Goal: Information Seeking & Learning: Check status

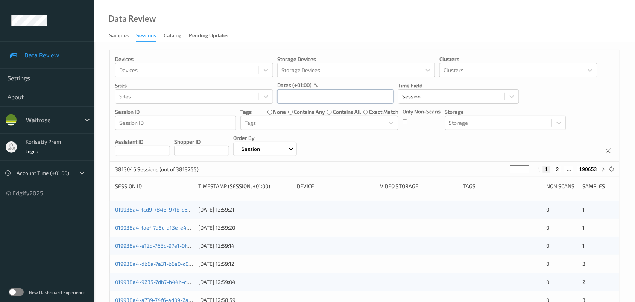
click at [351, 96] on input "text" at bounding box center [335, 96] width 117 height 14
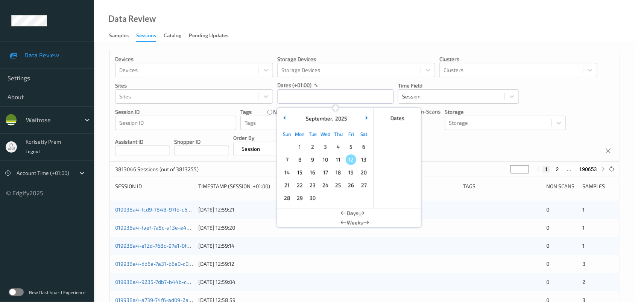
click at [339, 163] on span "11" at bounding box center [338, 159] width 11 height 11
type input "[DATE] 00:00 -> [DATE] 23:59"
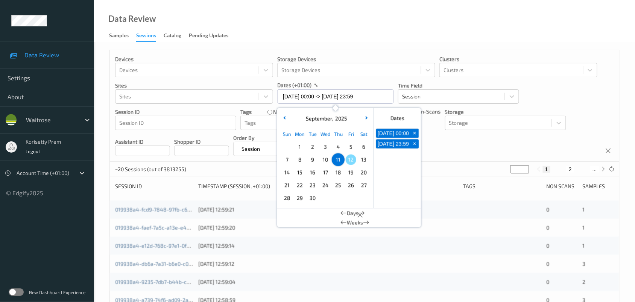
click at [439, 153] on div "Devices Devices Storage Devices Storage Devices Clusters Clusters Sites Sites d…" at bounding box center [365, 105] width 510 height 111
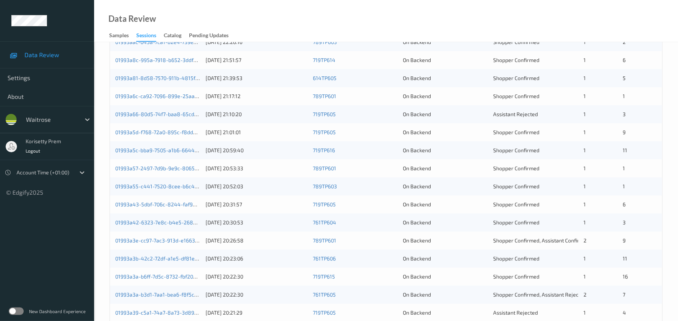
scroll to position [91, 0]
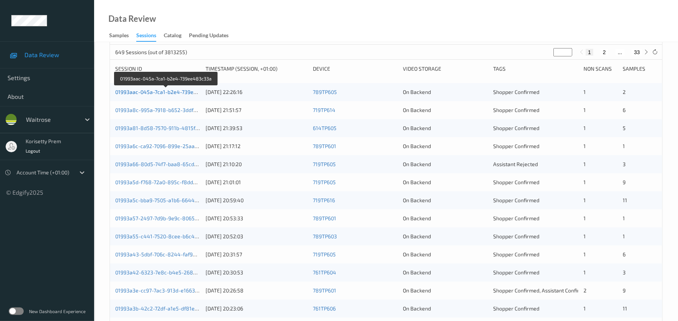
click at [159, 95] on link "01993aac-045a-7ca1-b2e4-739ee483c33a" at bounding box center [166, 92] width 103 height 6
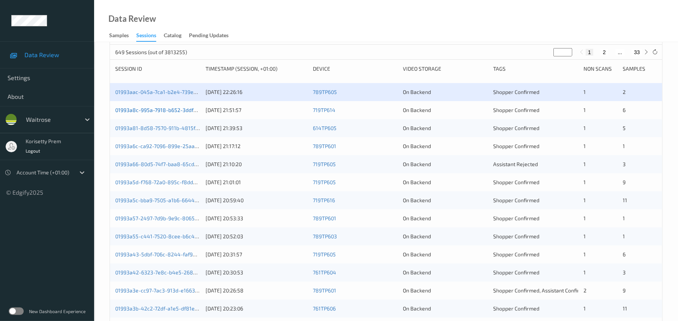
click at [177, 113] on link "01993a8c-995a-7918-b652-3ddf8a029bce" at bounding box center [166, 110] width 102 height 6
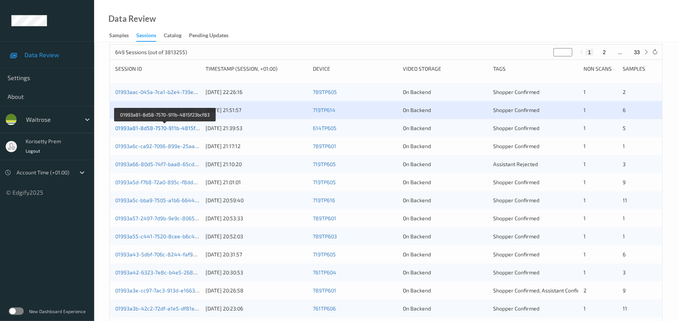
click at [183, 131] on link "01993a81-8d58-7570-911b-4815f23bcf83" at bounding box center [165, 128] width 100 height 6
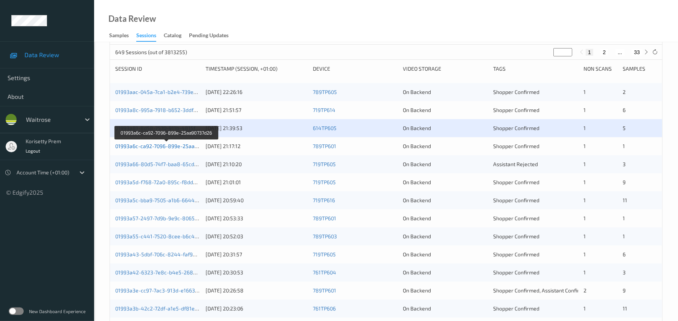
click at [186, 149] on link "01993a6c-ca92-7096-899e-25aa90737d26" at bounding box center [166, 146] width 103 height 6
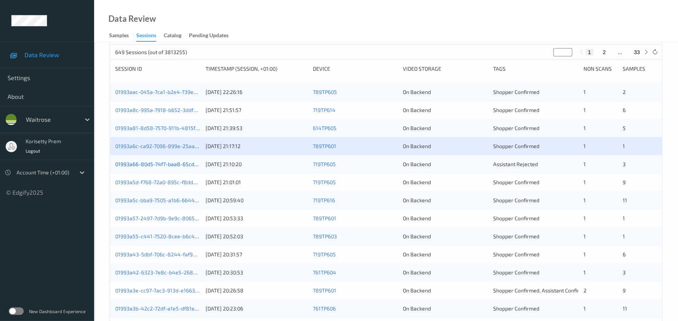
click at [186, 168] on link "01993a66-80d5-74f7-baa8-65cd06cd4120" at bounding box center [166, 164] width 102 height 6
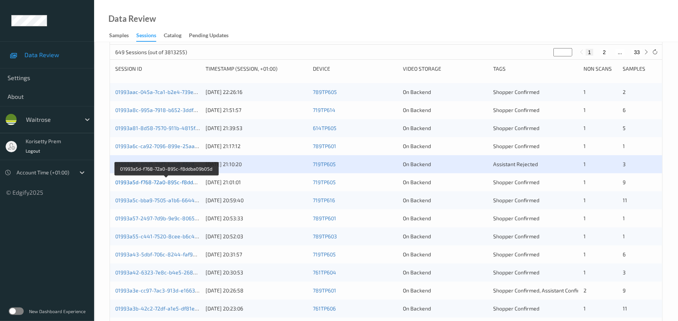
click at [181, 186] on link "01993a5d-f768-72a0-895c-f8ddba09b05d" at bounding box center [166, 182] width 102 height 6
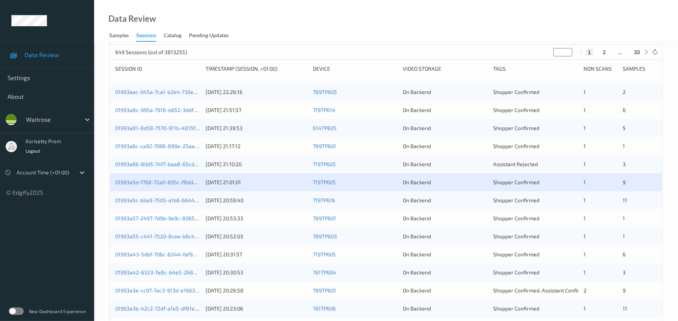
click at [180, 210] on div "01993a5c-bba9-7505-a1b6-6644cea6a3fb [DATE] 20:59:40 719TP616 On Backend Shoppe…" at bounding box center [386, 201] width 552 height 18
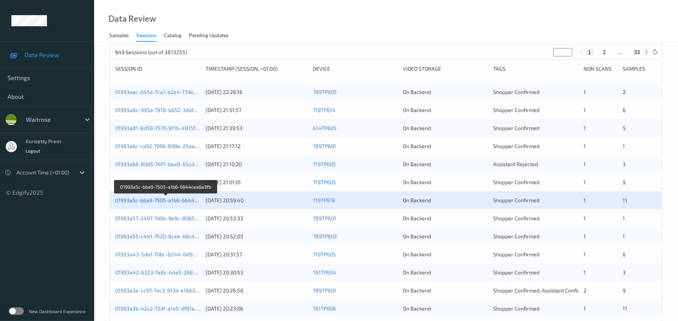
click at [180, 204] on link "01993a5c-bba9-7505-a1b6-6644cea6a3fb" at bounding box center [166, 200] width 102 height 6
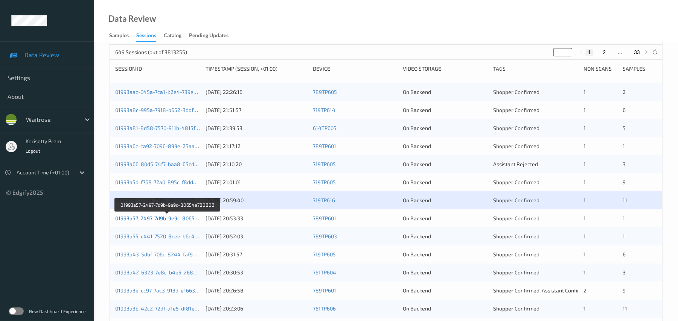
click at [183, 222] on link "01993a57-2497-7d9b-9e9c-80654a780806" at bounding box center [167, 218] width 104 height 6
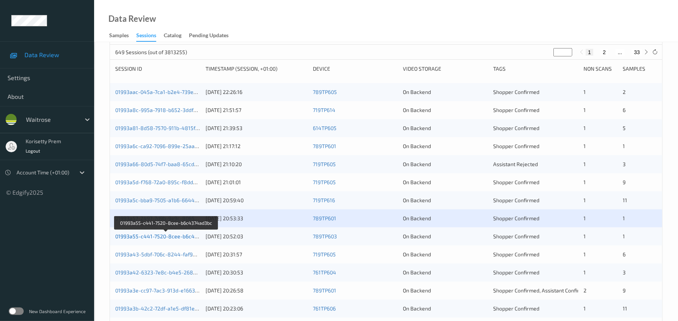
click at [183, 240] on link "01993a55-c441-7520-8cee-b6c4374ad3bc" at bounding box center [166, 236] width 103 height 6
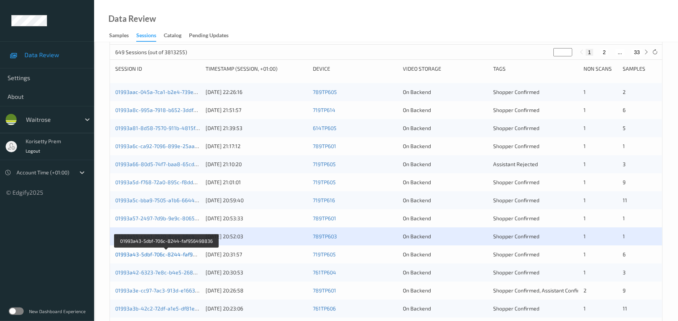
click at [184, 258] on link "01993a43-5dbf-706c-8244-faf956498836" at bounding box center [166, 254] width 103 height 6
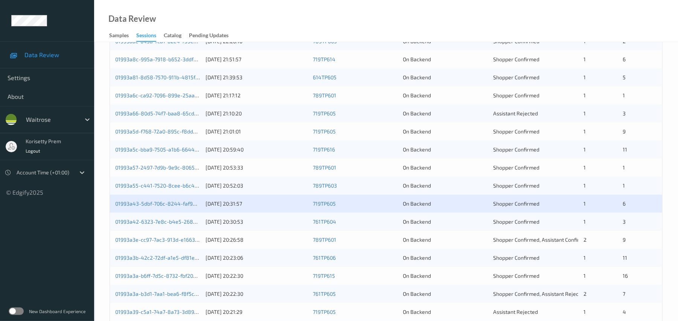
scroll to position [141, 0]
click at [515, 226] on span "Shopper Confirmed" at bounding box center [516, 222] width 46 height 6
